Goal: Task Accomplishment & Management: Use online tool/utility

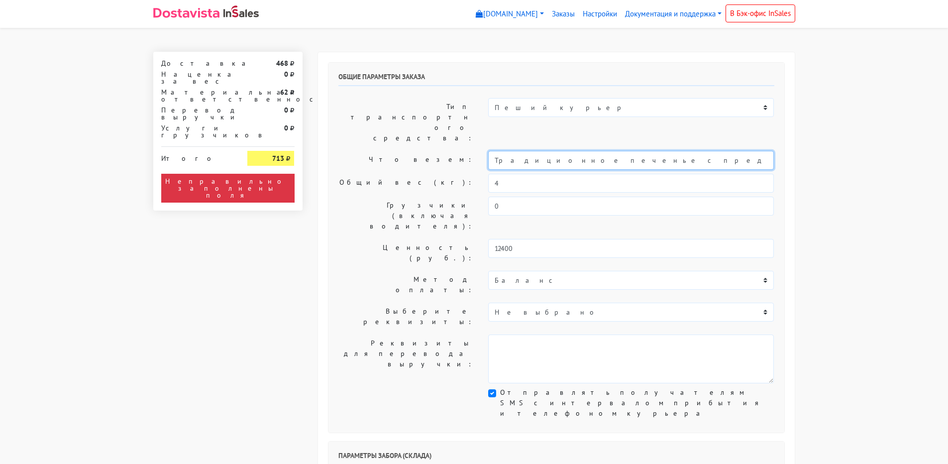
click at [494, 151] on input "Традиционное печенье с предсказаниями (универсальные предсказания)" at bounding box center [631, 160] width 286 height 19
click at [568, 151] on input "Короб: 30*30*30 см, 2 кг х2 шт // Традиционное печенье с предсказаниями (универ…" at bounding box center [631, 160] width 286 height 19
click at [593, 151] on input "Короб: 30*30*30 см, 2 кг - х2 шт // Традиционное печенье с предсказаниями (унив…" at bounding box center [631, 160] width 286 height 19
type input "Короб: 30*30*30 см, 2 кг - х2 шт // Традиционное печенье с предсказаниями (унив…"
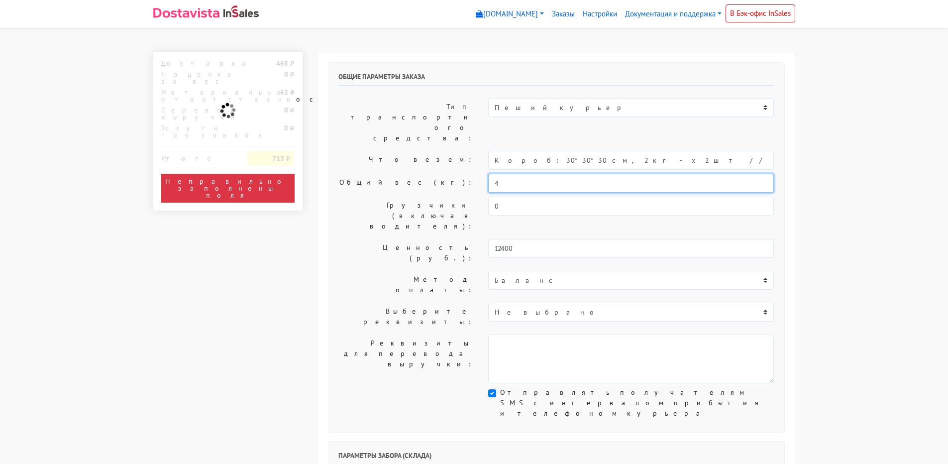
drag, startPoint x: 506, startPoint y: 153, endPoint x: 478, endPoint y: 153, distance: 27.9
click at [478, 174] on div "Общий вес (кг): 4" at bounding box center [556, 183] width 451 height 19
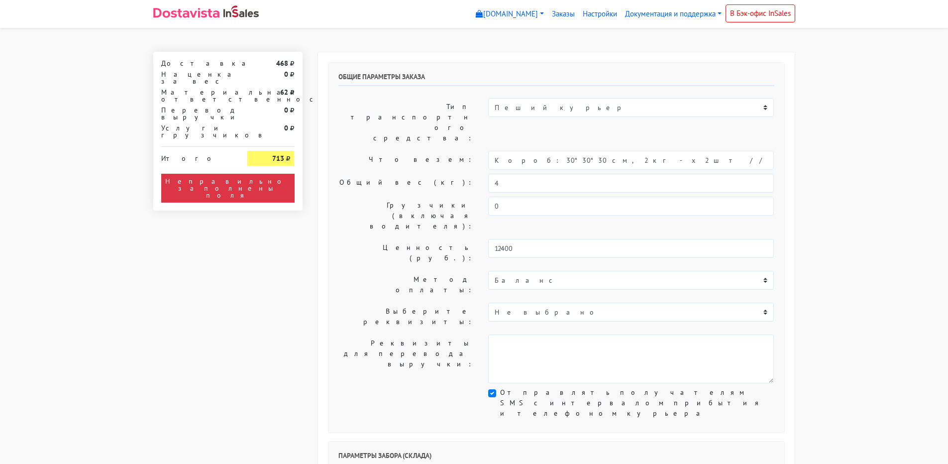
click at [379, 174] on label "Общий вес (кг):" at bounding box center [406, 183] width 150 height 19
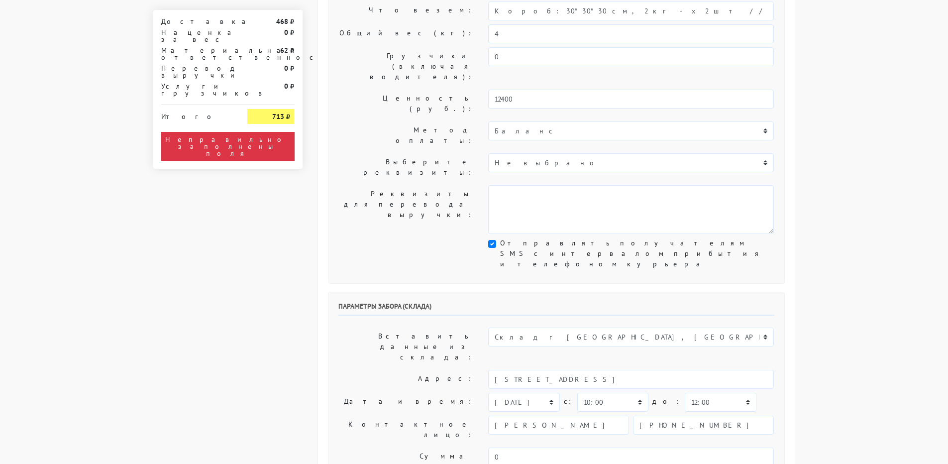
scroll to position [199, 0]
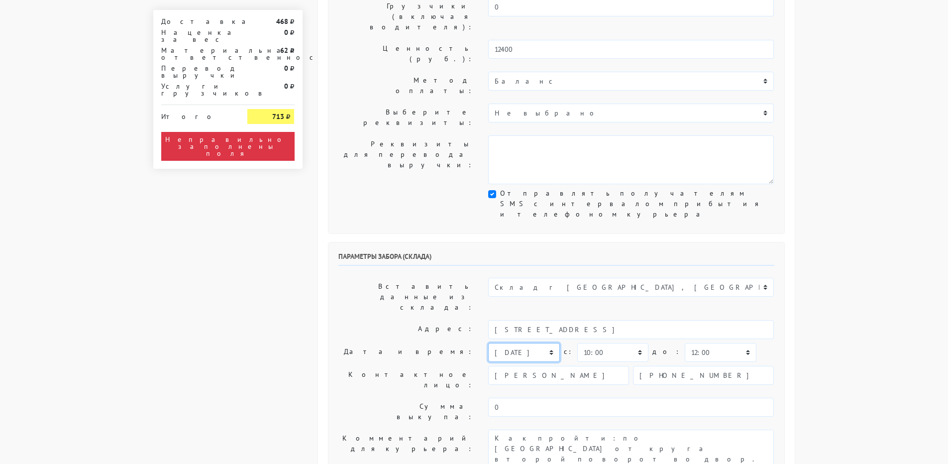
click at [501, 343] on select "[DATE] [DATE] [DATE] [DATE] [DATE] [DATE] [DATE] [DATE] [DATE]" at bounding box center [523, 352] width 71 height 19
select select "[DATE]"
click at [488, 343] on select "[DATE] [DATE] [DATE] [DATE] [DATE] [DATE] [DATE] [DATE] [DATE]" at bounding box center [523, 352] width 71 height 19
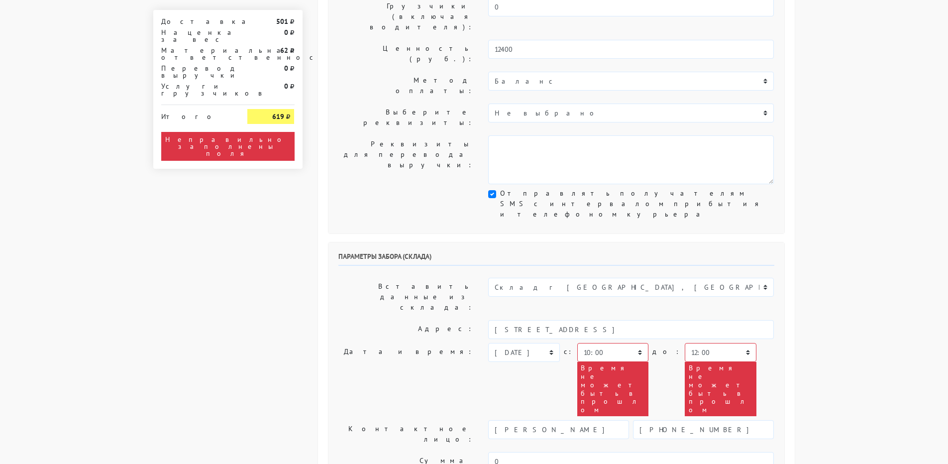
type textarea "Заказ 31631 - 2 коробки 30*30*30 см, по 2 кг. Как пройти: по [GEOGRAPHIC_DATA] …"
click at [387, 420] on label "Контактное лицо:" at bounding box center [406, 434] width 150 height 28
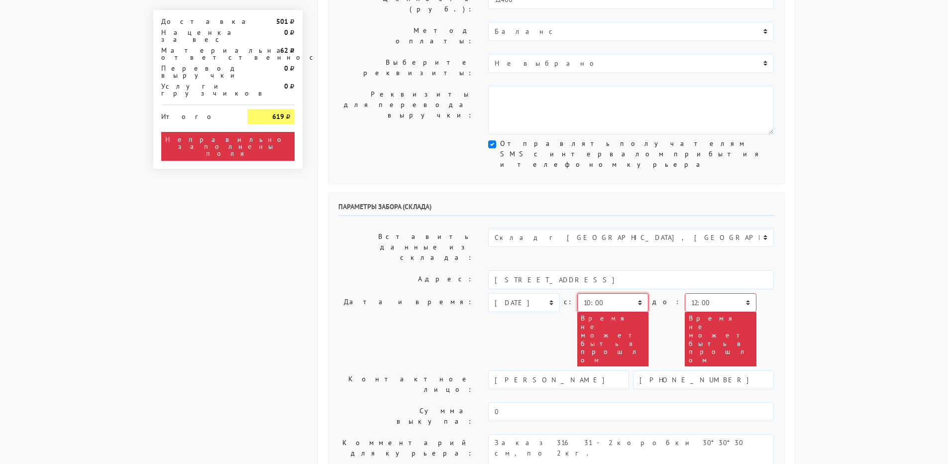
click at [619, 293] on select "00:00 00:30 01:00 01:30 02:00 02:30 03:00 03:30 04:00 04:30 05:00 05:30 06:00 0…" at bounding box center [612, 302] width 71 height 19
select select "13:30"
click at [577, 293] on select "00:00 00:30 01:00 01:30 02:00 02:30 03:00 03:30 04:00 04:30 05:00 05:30 06:00 0…" at bounding box center [612, 302] width 71 height 19
click at [685, 293] on select "00:00 00:30 01:00 01:30 02:00 02:30 03:00 03:30 04:00 04:30 05:00 05:30 06:00 0…" at bounding box center [720, 302] width 71 height 19
select select "15:30"
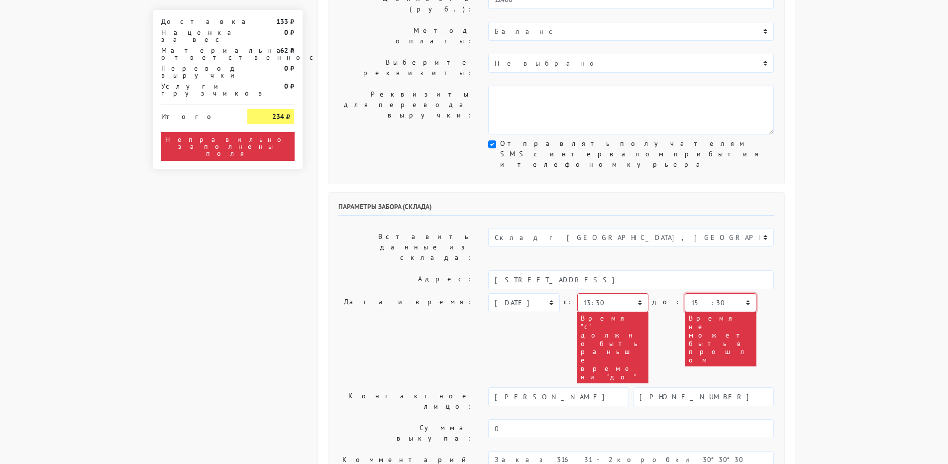
click at [685, 293] on select "00:00 00:30 01:00 01:30 02:00 02:30 03:00 03:30 04:00 04:30 05:00 05:30 06:00 0…" at bounding box center [720, 302] width 71 height 19
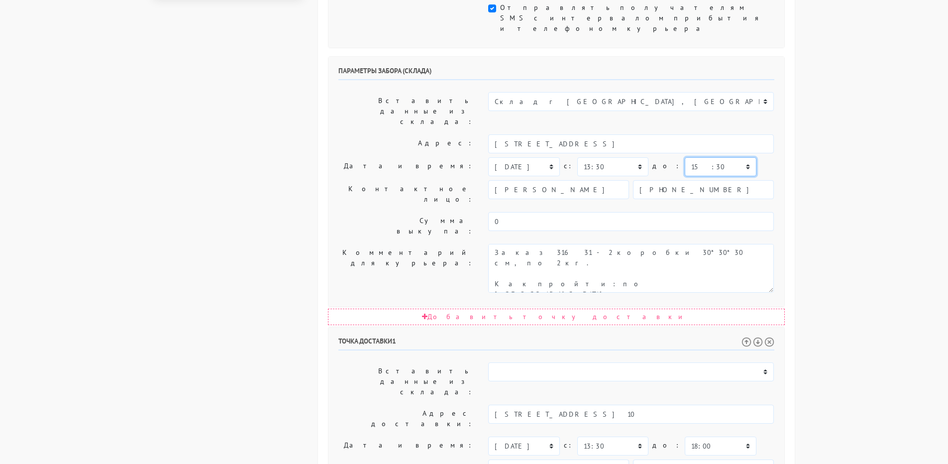
scroll to position [398, 0]
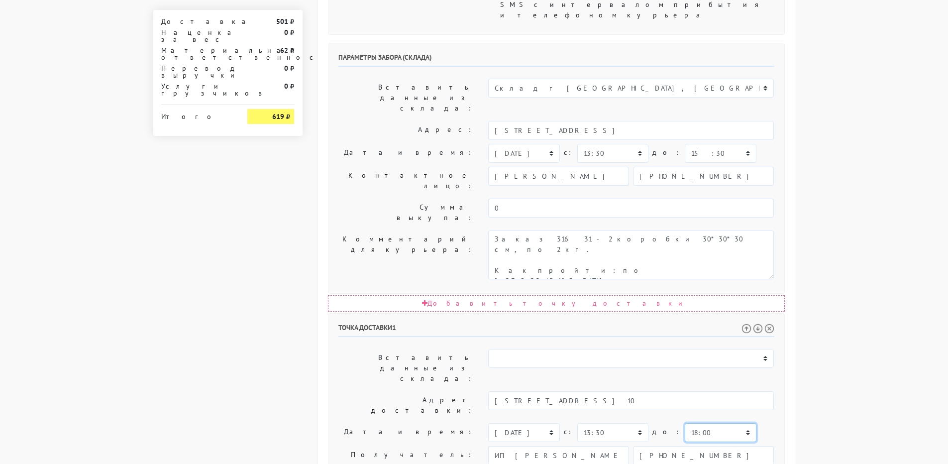
click at [685, 423] on select "00:00 00:30 01:00 01:30 02:00 02:30 03:00 03:30 04:00 04:30 05:00 05:30 06:00 0…" at bounding box center [720, 432] width 71 height 19
select select "17:30"
click at [685, 423] on select "00:00 00:30 01:00 01:30 02:00 02:30 03:00 03:30 04:00 04:30 05:00 05:30 06:00 0…" at bounding box center [720, 432] width 71 height 19
drag, startPoint x: 643, startPoint y: 317, endPoint x: 718, endPoint y: 329, distance: 76.0
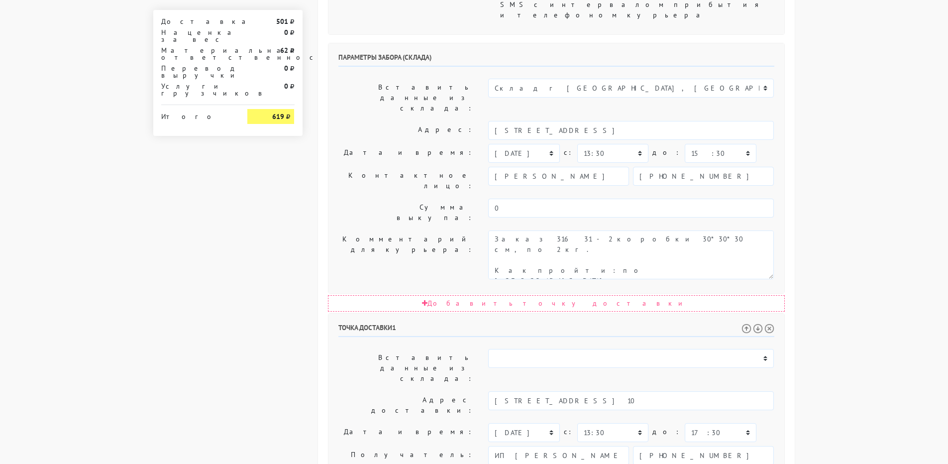
type textarea "Прошу позвонить получателю перед выездом. До 18.00."
drag, startPoint x: 326, startPoint y: 264, endPoint x: 340, endPoint y: 267, distance: 14.2
click at [328, 264] on div "Общие параметры заказа Тип транспортного средства: Пеший курьер Легковой автомо…" at bounding box center [556, 184] width 477 height 1061
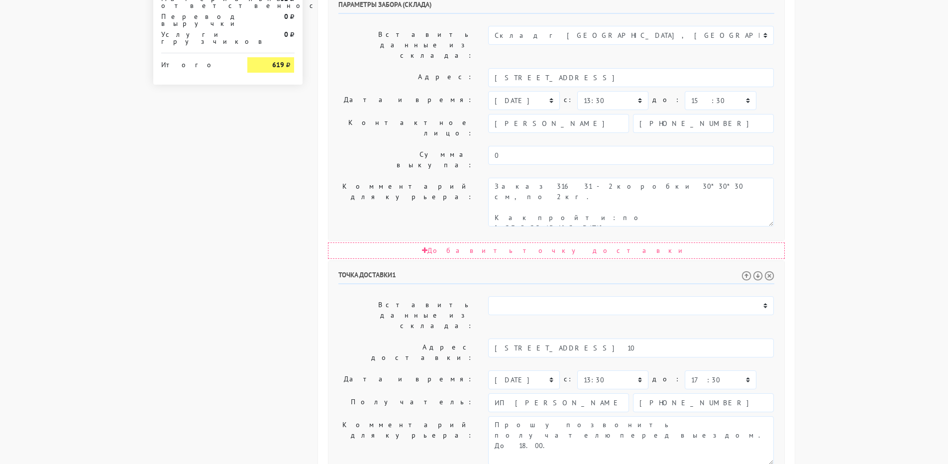
scroll to position [455, 0]
